Goal: Information Seeking & Learning: Find specific fact

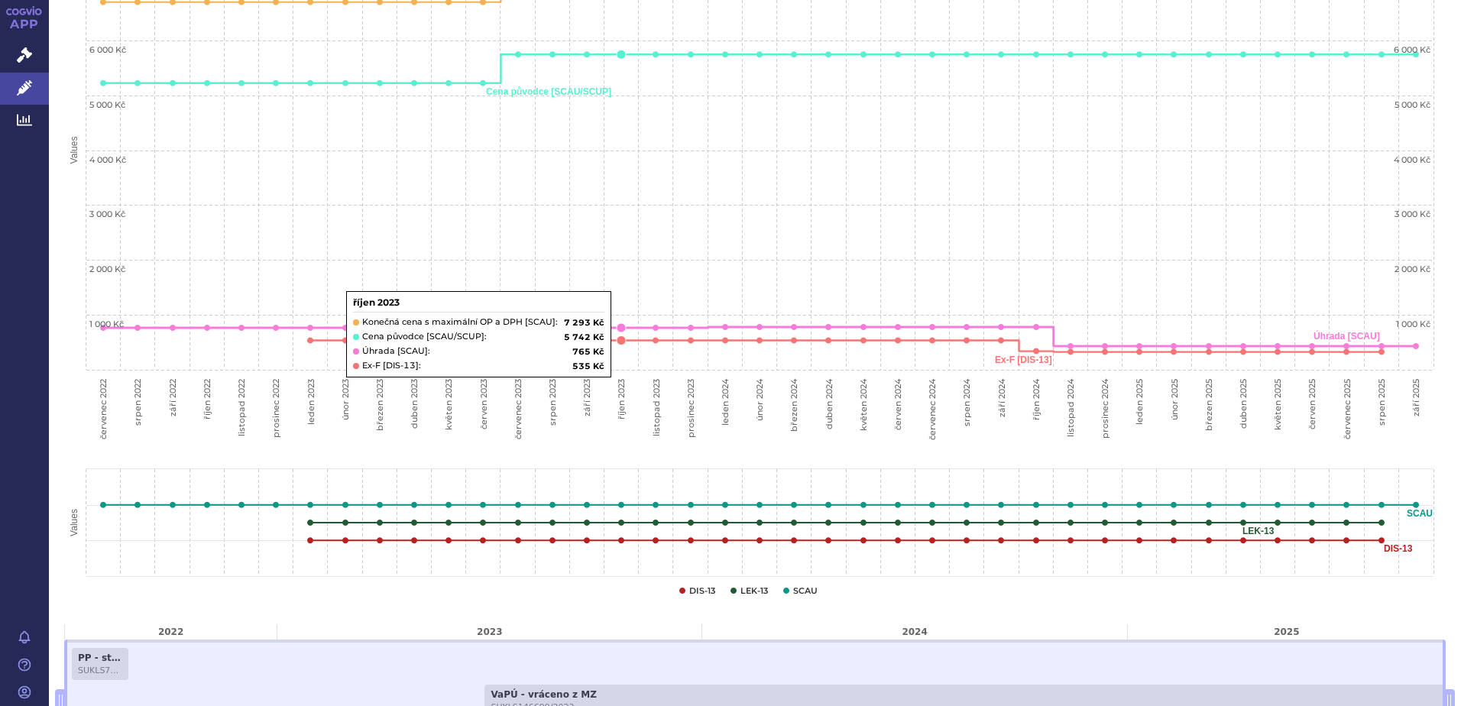
scroll to position [535, 0]
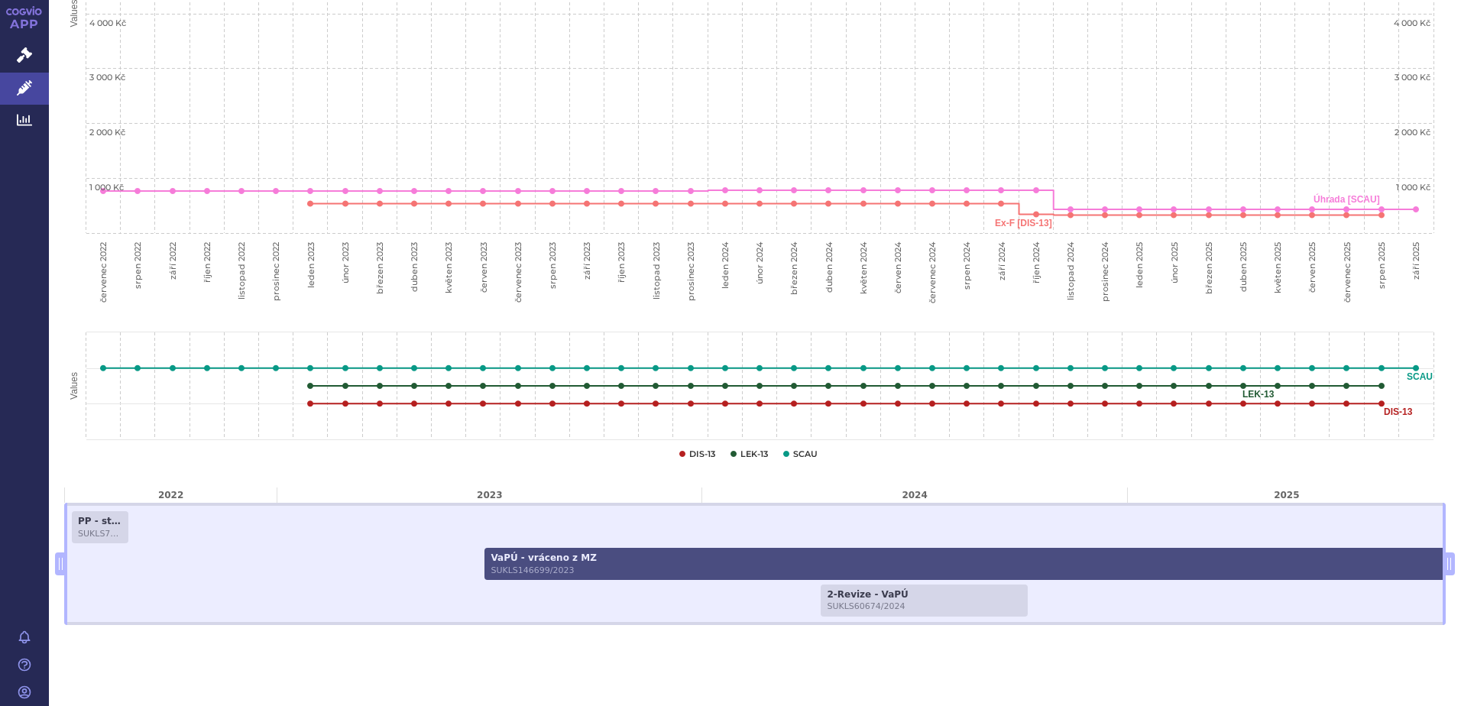
click at [501, 573] on span "SUKLS146699/2023" at bounding box center [974, 570] width 969 height 10
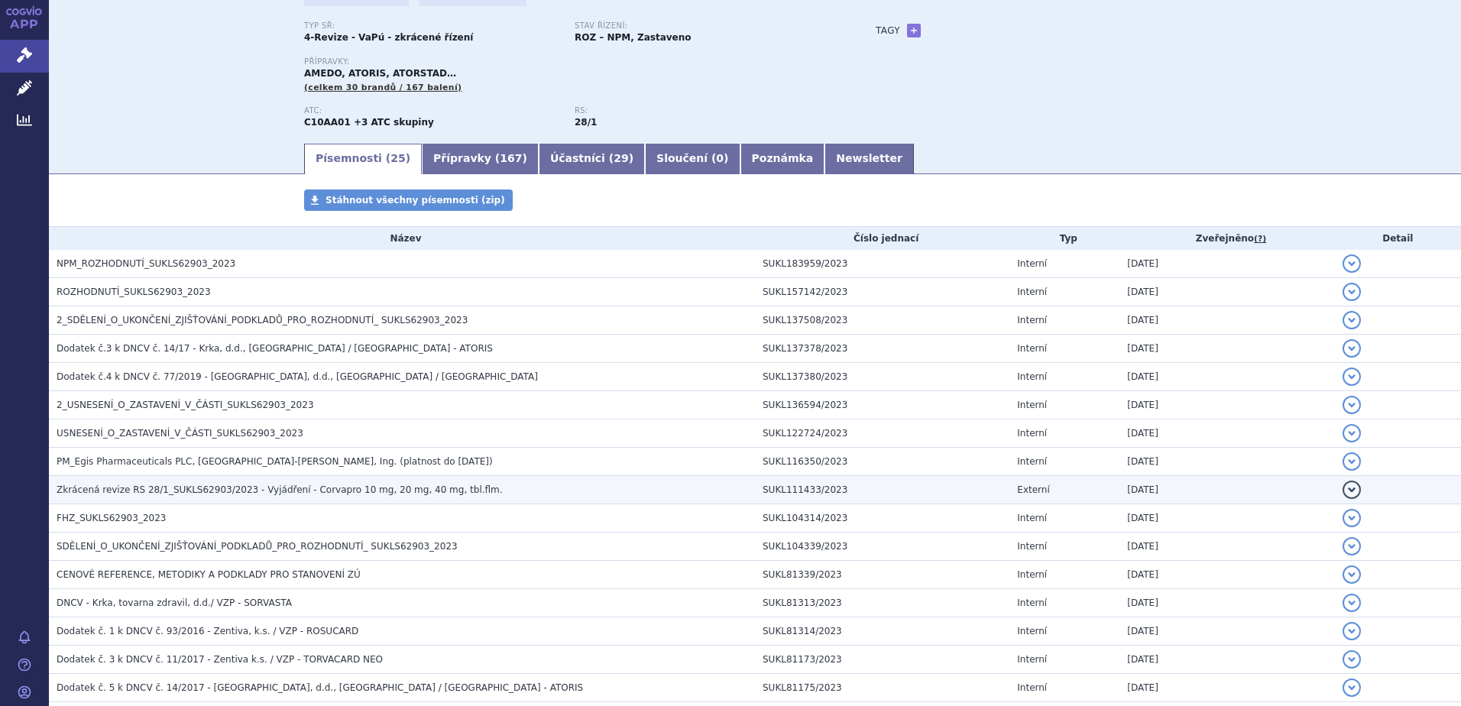
scroll to position [115, 0]
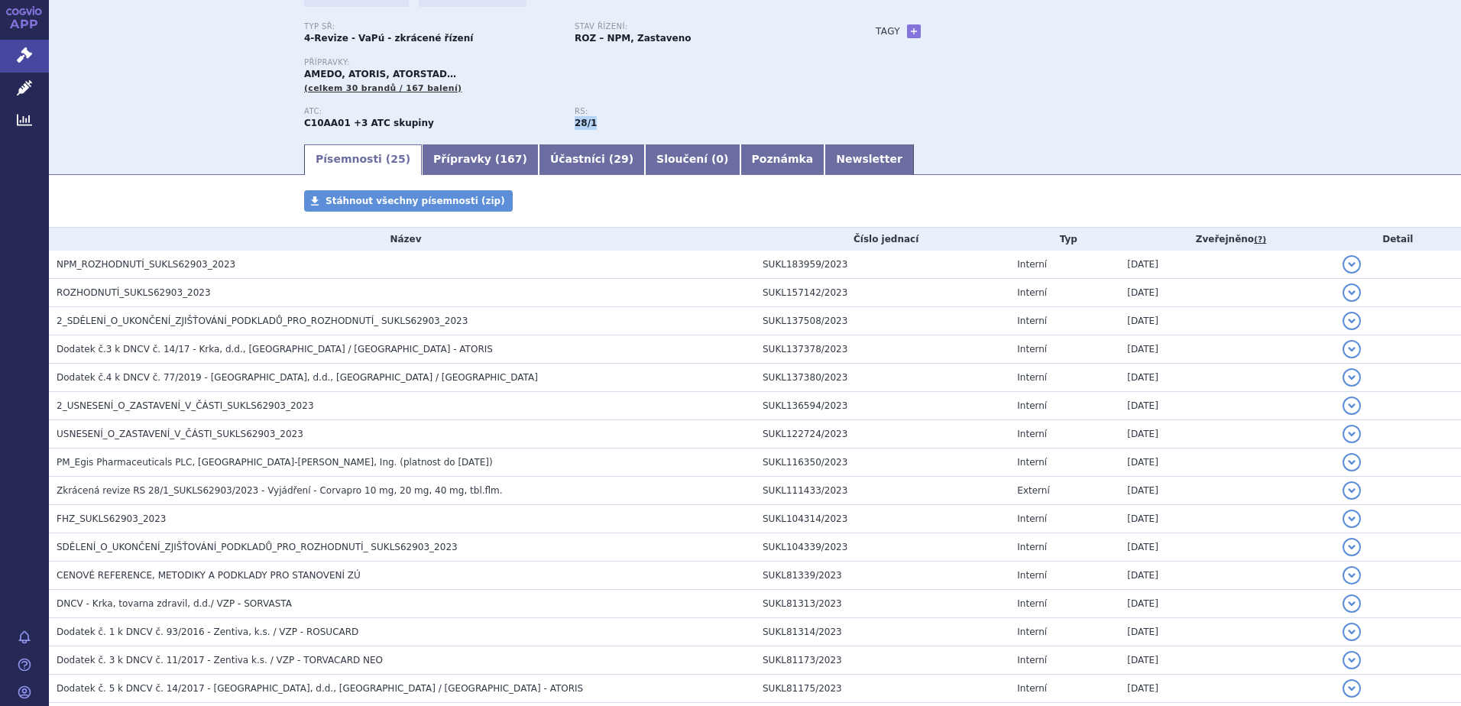
drag, startPoint x: 569, startPoint y: 124, endPoint x: 618, endPoint y: 121, distance: 48.9
click at [618, 121] on div "RS: 28/1" at bounding box center [709, 118] width 270 height 23
copy strong "28/1"
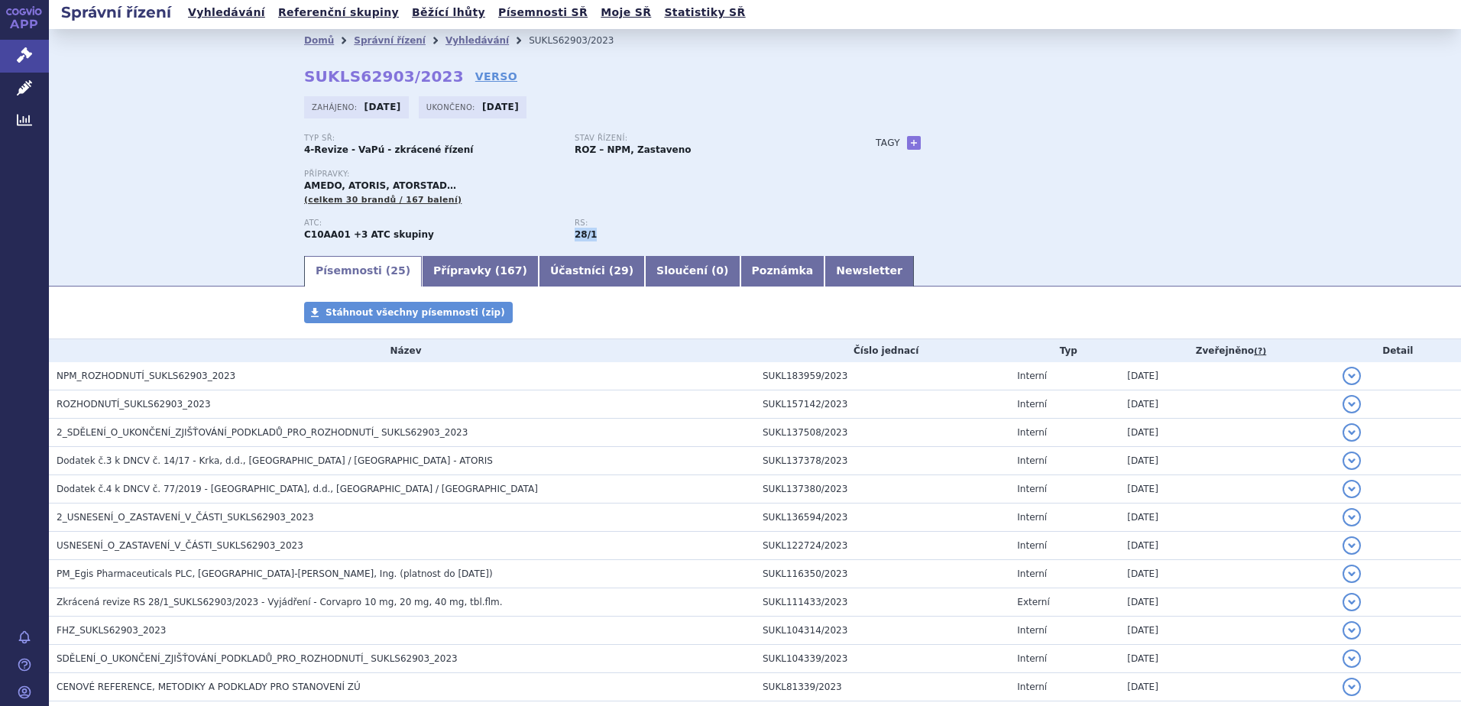
scroll to position [0, 0]
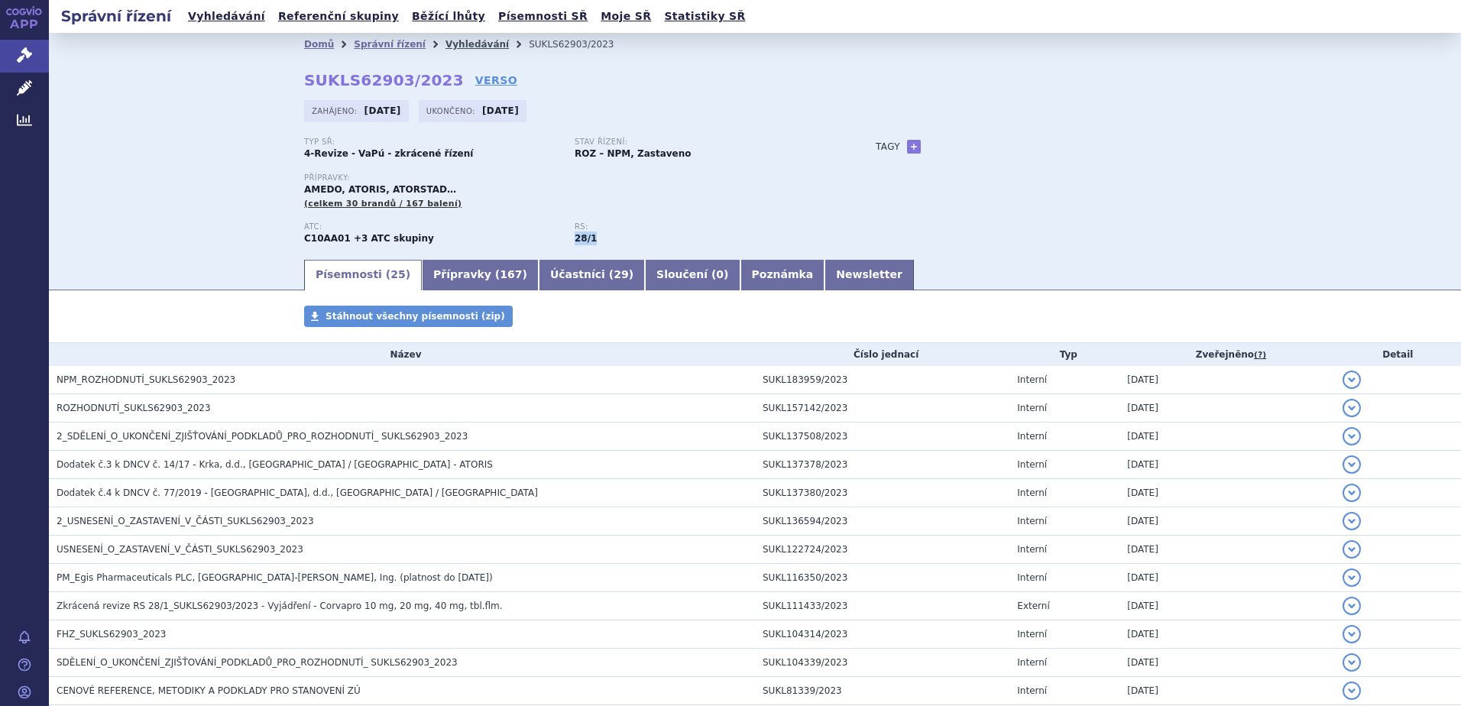
click at [445, 47] on link "Vyhledávání" at bounding box center [476, 44] width 63 height 11
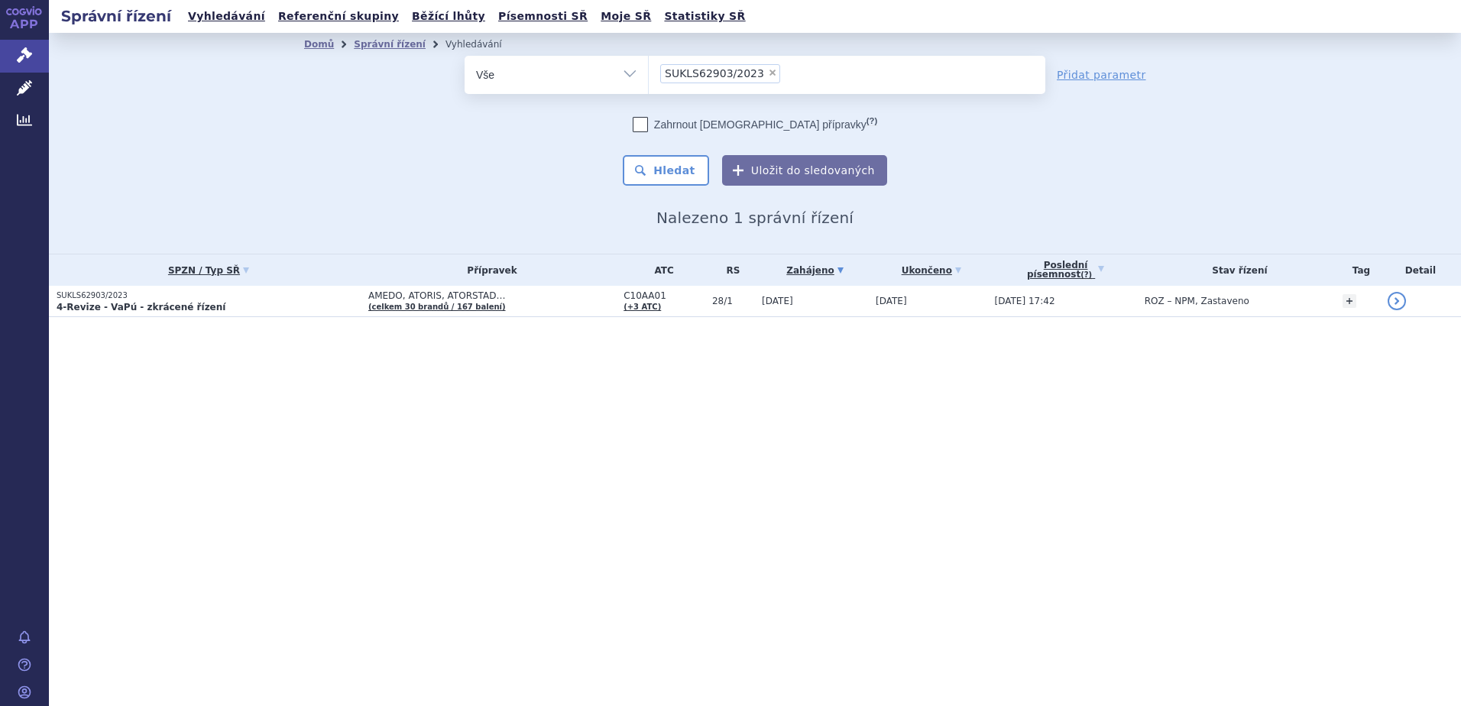
click at [768, 70] on span "×" at bounding box center [772, 72] width 9 height 9
click at [649, 70] on select "SUKLS62903/2023" at bounding box center [648, 74] width 1 height 38
select select
click at [623, 70] on select "Vše Spisová značka Typ SŘ Přípravek/SUKL kód Účastník/Držitel" at bounding box center [555, 73] width 183 height 34
select select "filter-reference-group"
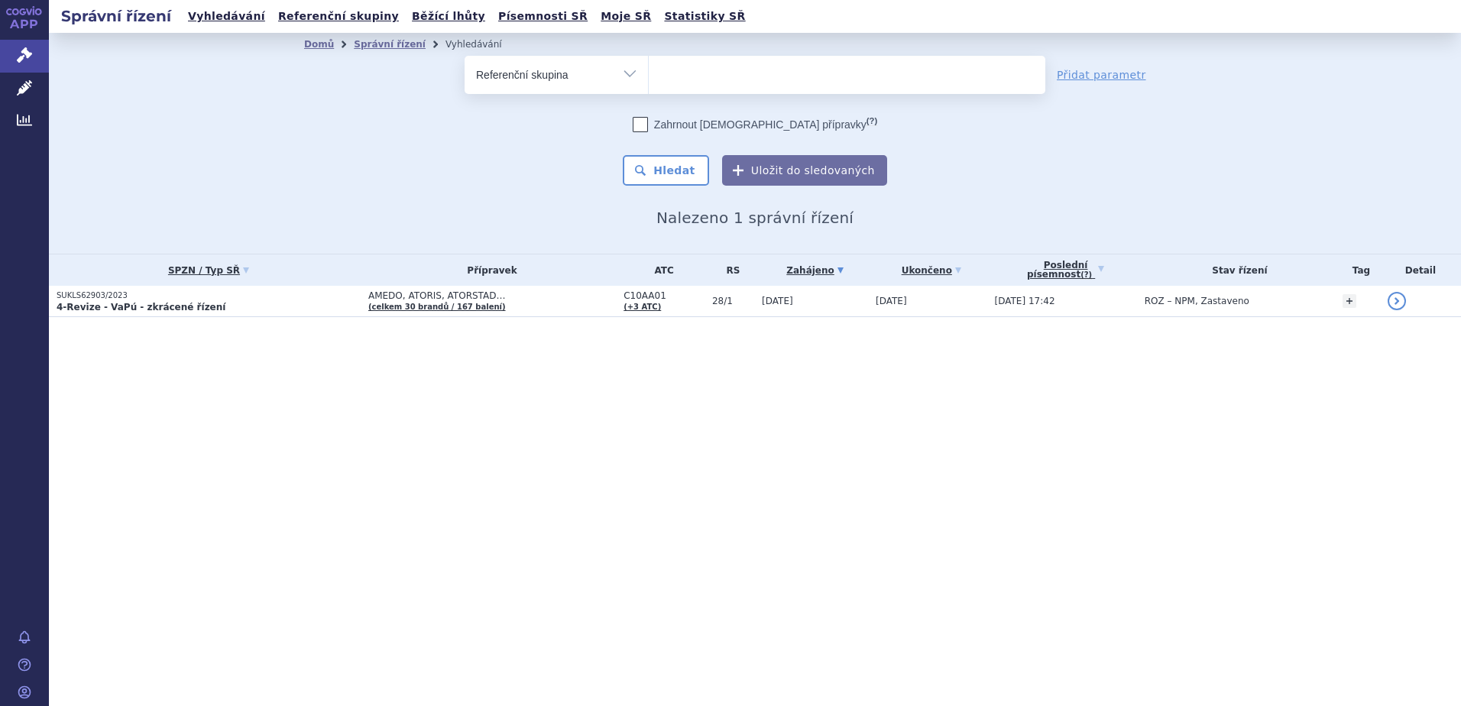
click at [464, 56] on select "Vše Spisová značka Typ SŘ Přípravek/SUKL kód Účastník/Držitel" at bounding box center [555, 73] width 183 height 34
click at [697, 76] on ul at bounding box center [847, 72] width 396 height 32
click at [649, 76] on select at bounding box center [648, 74] width 1 height 38
paste input "28/1"
type input "28/1"
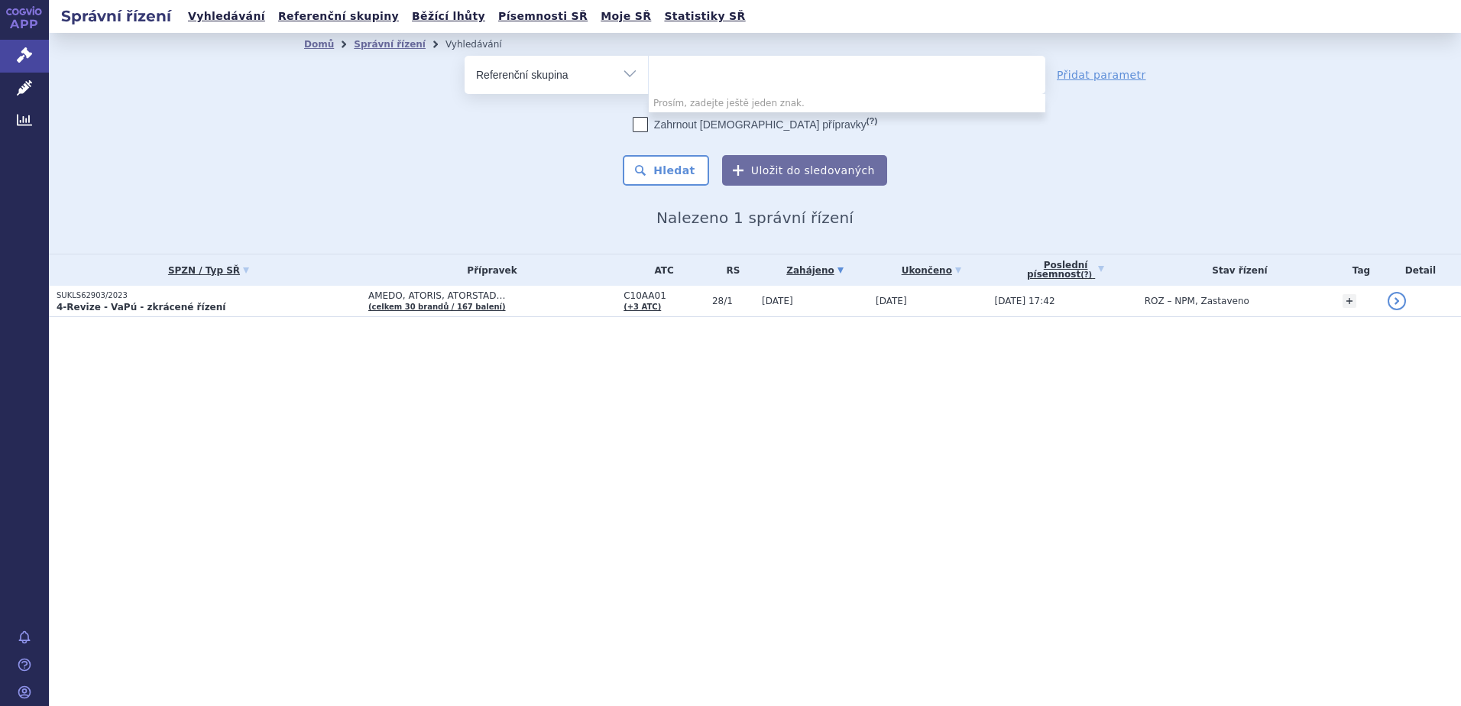
select select "28/1"
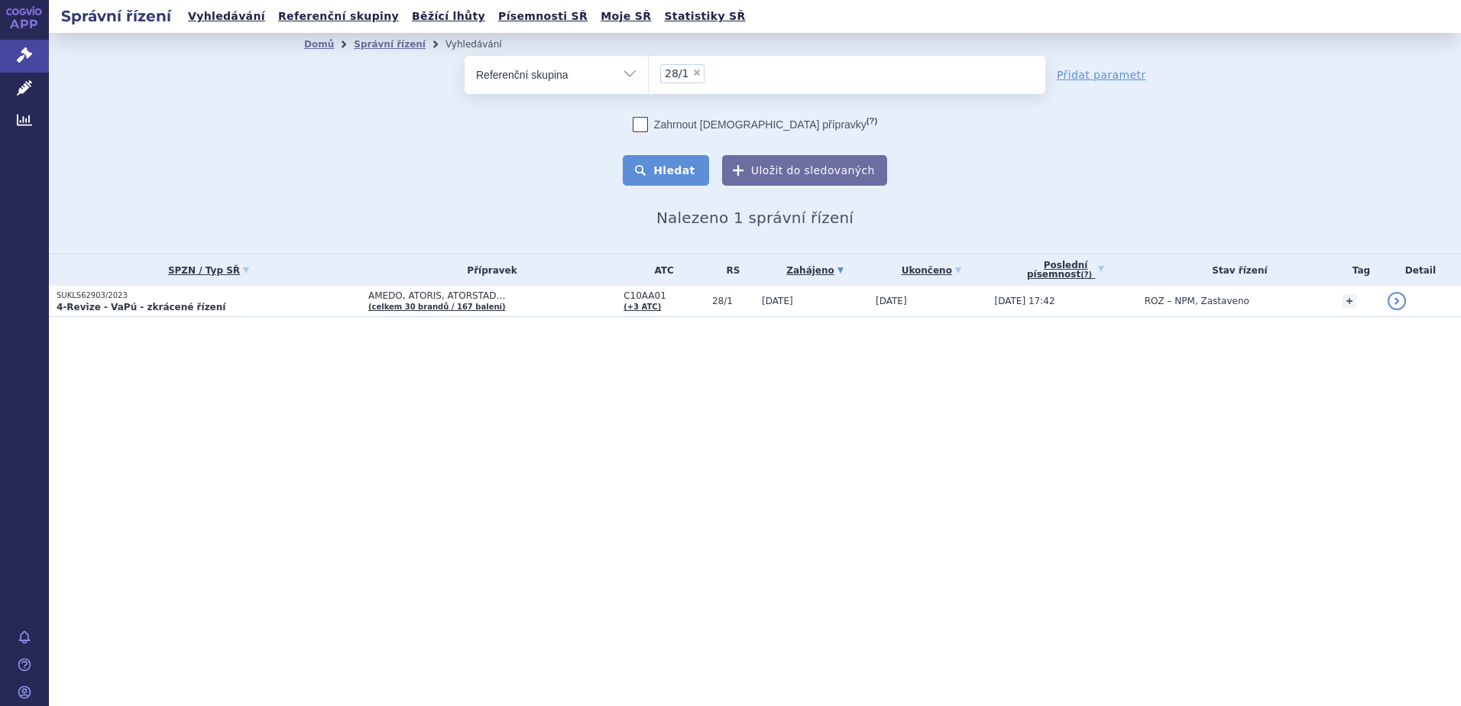
click at [671, 170] on button "Hledat" at bounding box center [666, 170] width 86 height 31
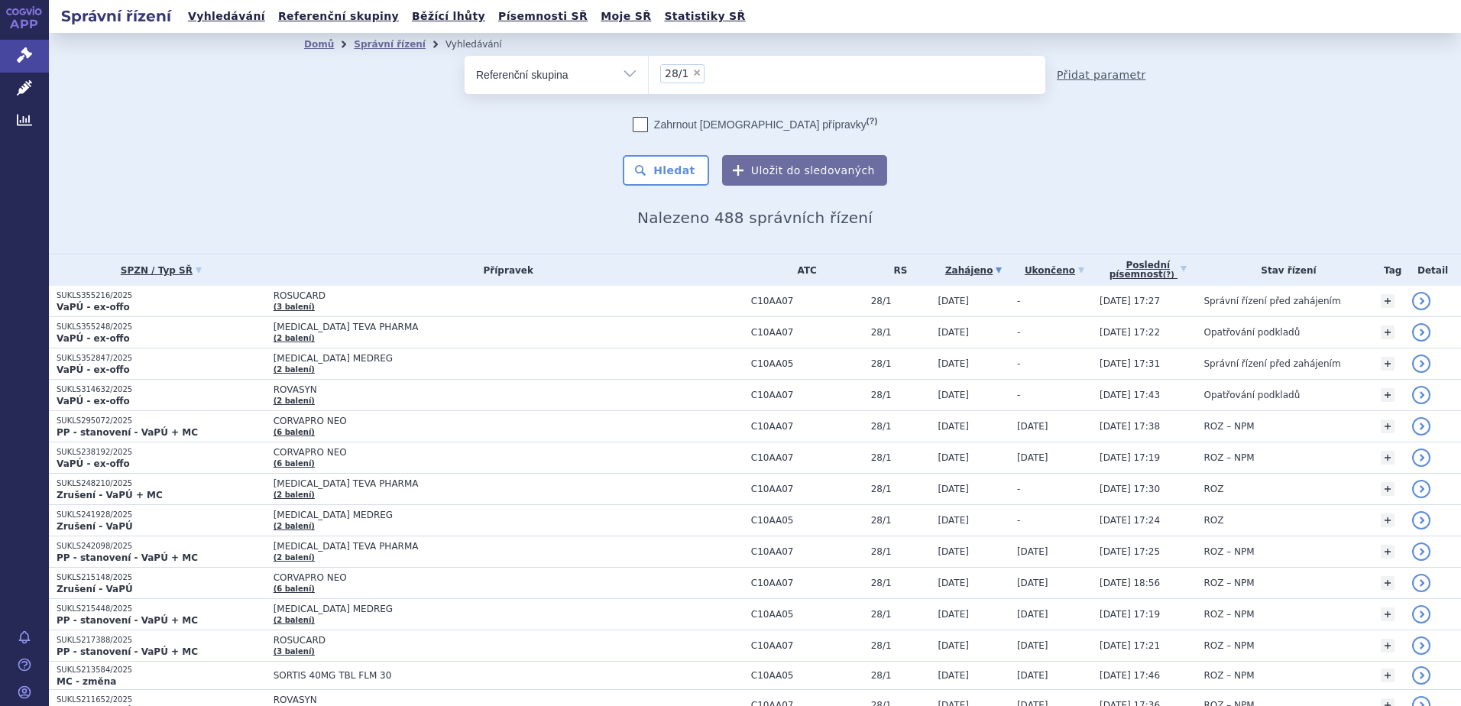
click at [1073, 70] on link "Přidat parametr" at bounding box center [1100, 74] width 89 height 15
select select "filter-all"
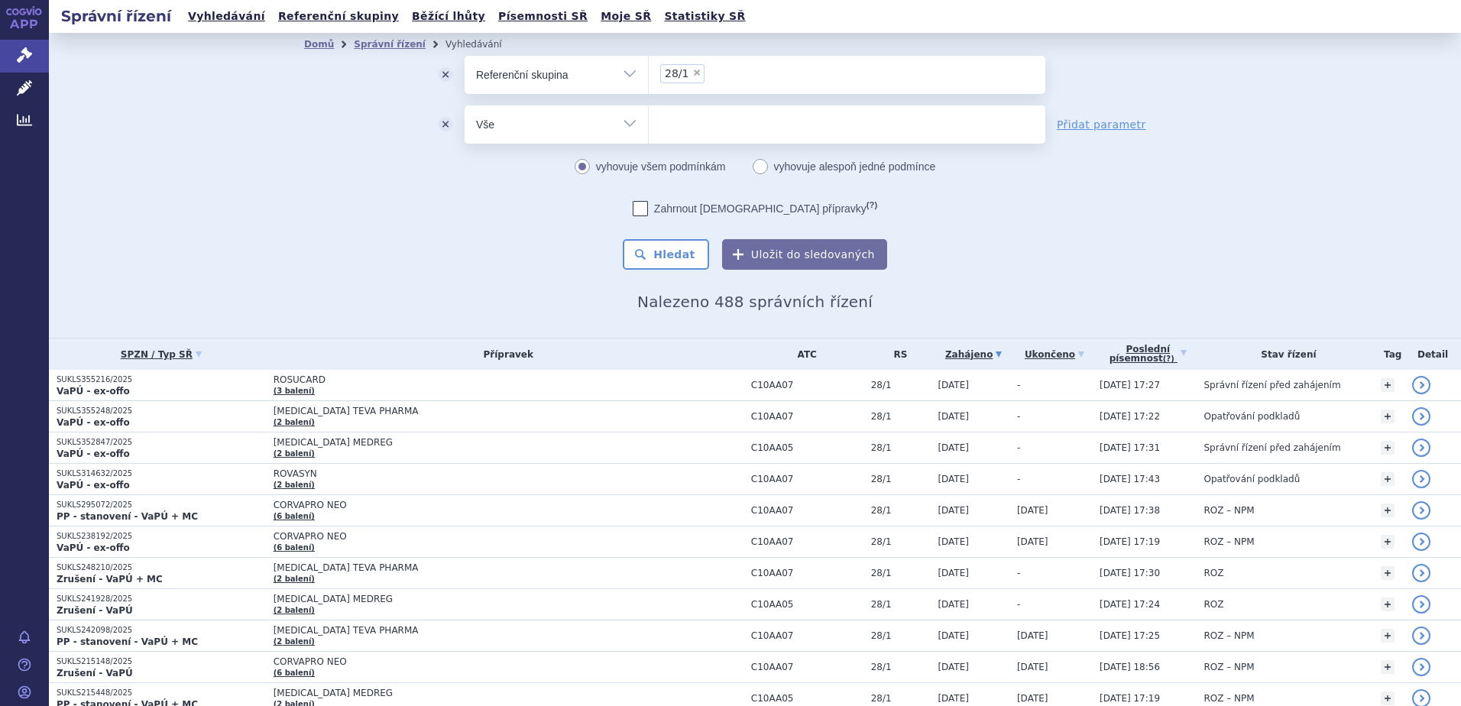
click at [630, 125] on select "Vše Spisová značka Typ SŘ Přípravek/SUKL kód Účastník/Držitel" at bounding box center [555, 122] width 183 height 34
click at [623, 127] on select "Vše Spisová značka Typ SŘ Přípravek/SUKL kód Účastník/Držitel" at bounding box center [555, 122] width 183 height 34
click at [620, 123] on select "Vše Spisová značka Typ SŘ Přípravek/SUKL kód Účastník/Držitel" at bounding box center [555, 122] width 183 height 34
click at [686, 120] on ul at bounding box center [847, 121] width 396 height 32
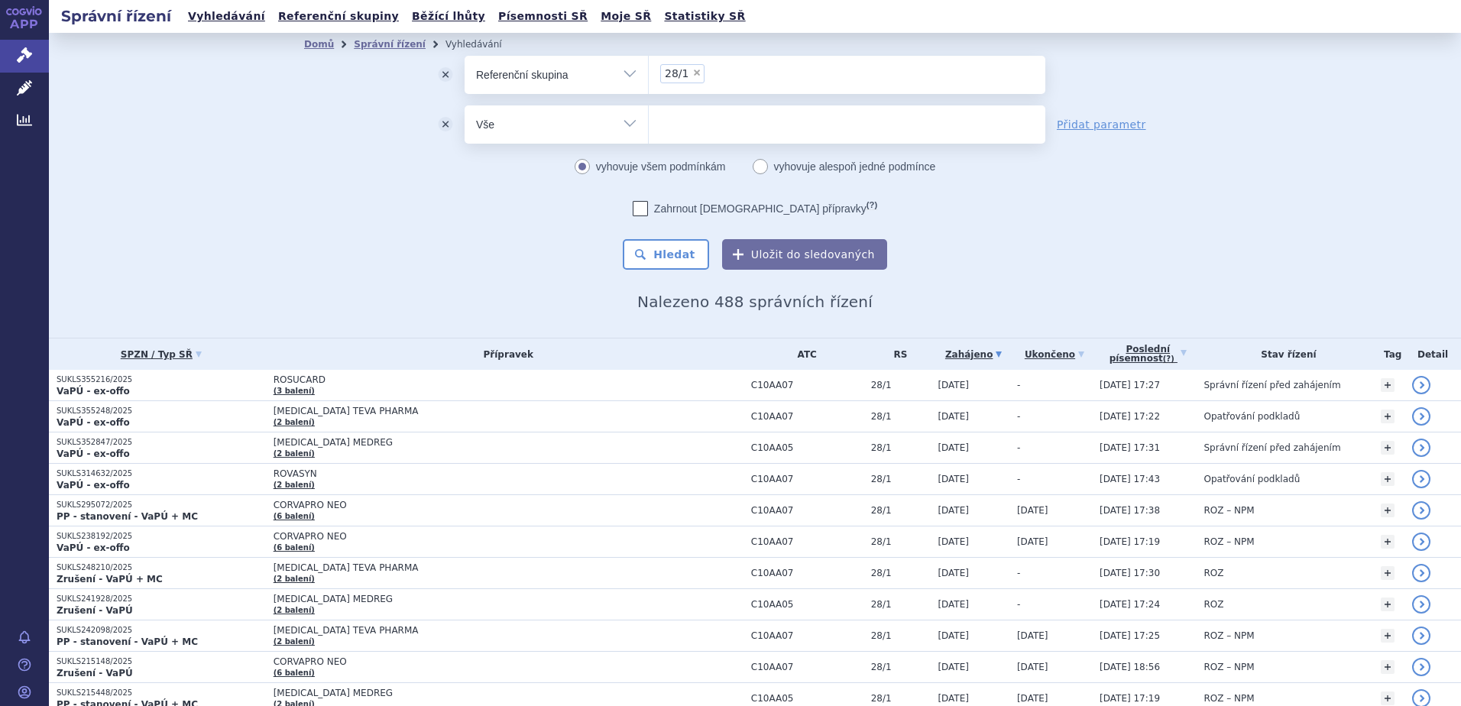
click at [649, 120] on select at bounding box center [648, 124] width 1 height 38
type input "m"
type input "re"
type input "revi"
type input "reviz"
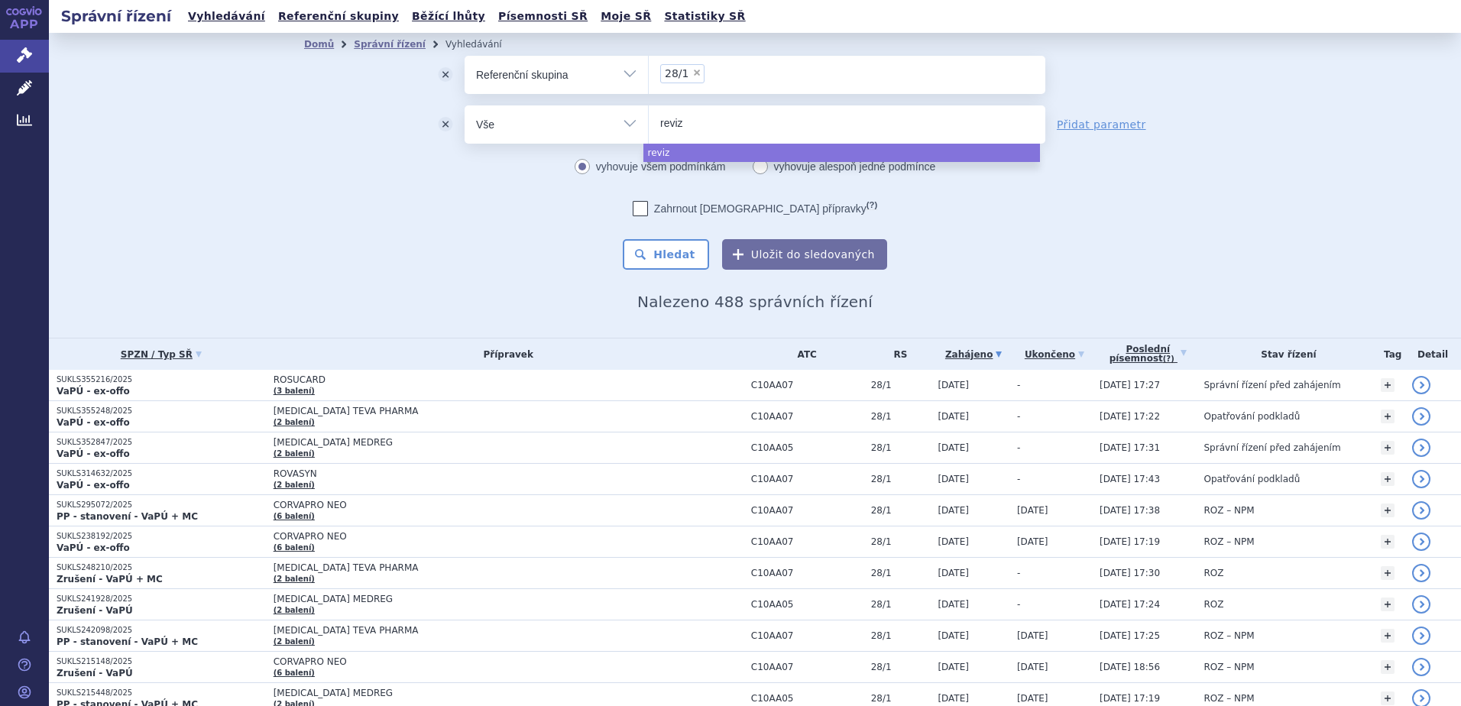
type input "revize"
select select "revize"
click at [625, 130] on select "Vše Spisová značka Typ SŘ Přípravek/SUKL kód Účastník/Držitel" at bounding box center [555, 122] width 183 height 34
click at [619, 123] on select "Vše Spisová značka Typ SŘ Přípravek/SUKL kód Účastník/Držitel" at bounding box center [555, 122] width 183 height 34
click at [1046, 195] on div "odstranit Vše Spisová značka Typ SŘ" at bounding box center [754, 163] width 901 height 214
